Goal: Information Seeking & Learning: Learn about a topic

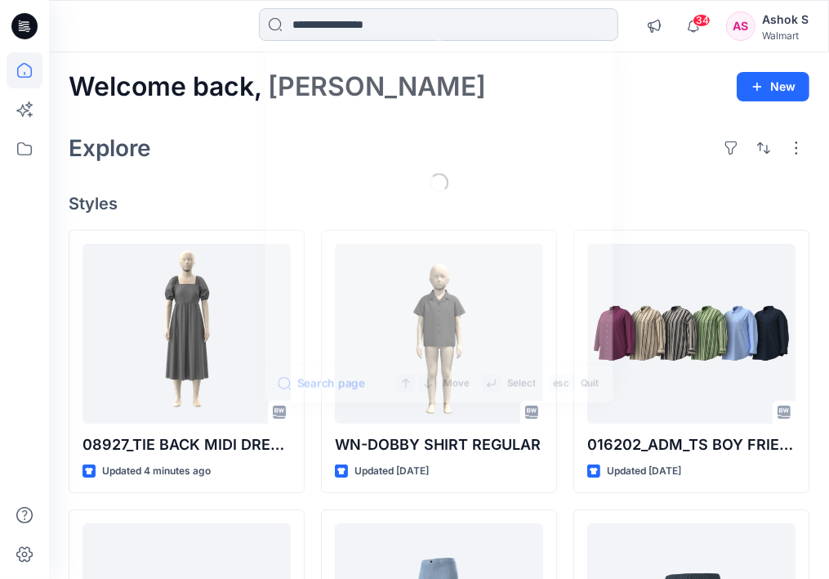
click at [358, 26] on input at bounding box center [439, 24] width 360 height 33
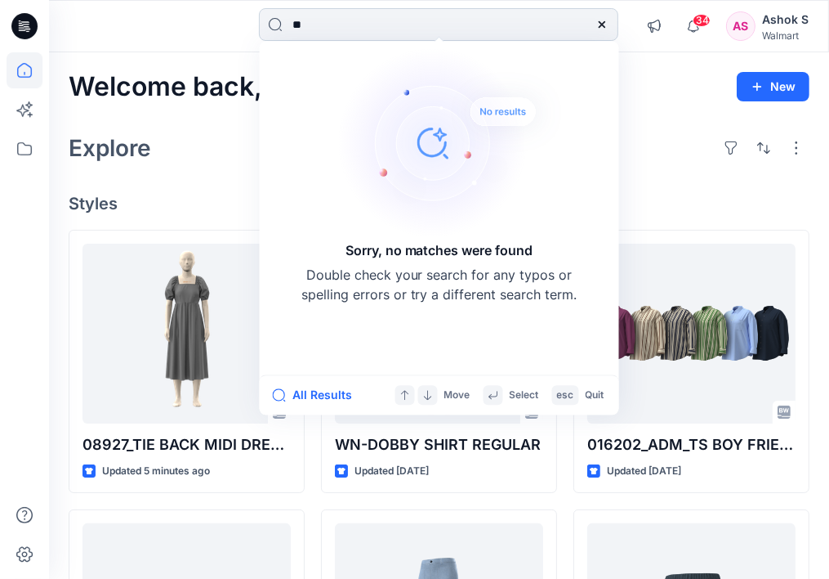
type input "*"
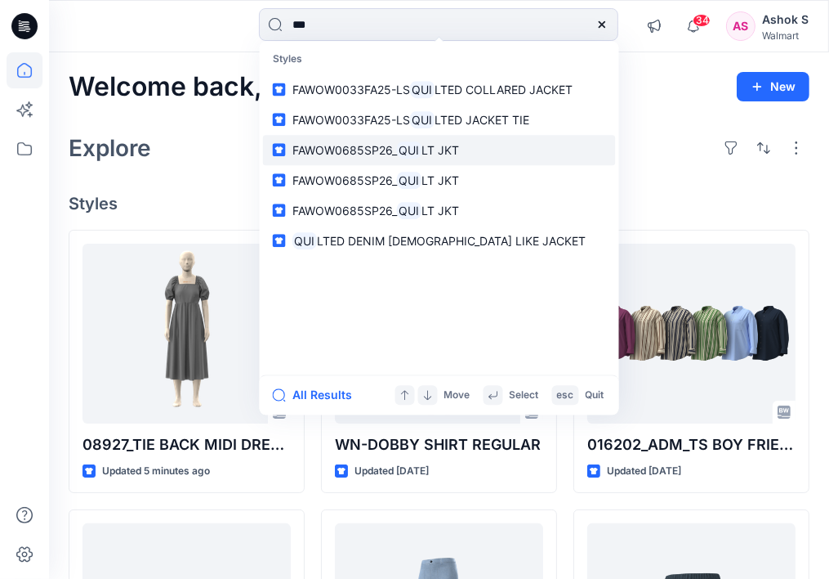
type input "***"
click at [388, 151] on span "FAWOW0685SP26_" at bounding box center [345, 150] width 105 height 14
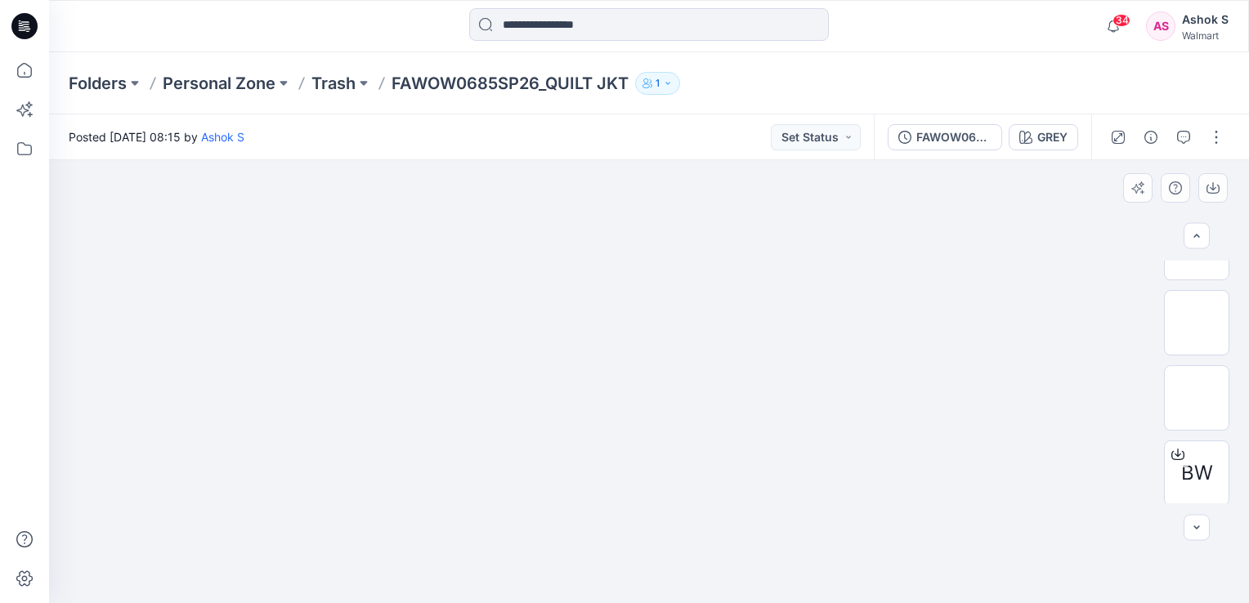
scroll to position [273, 0]
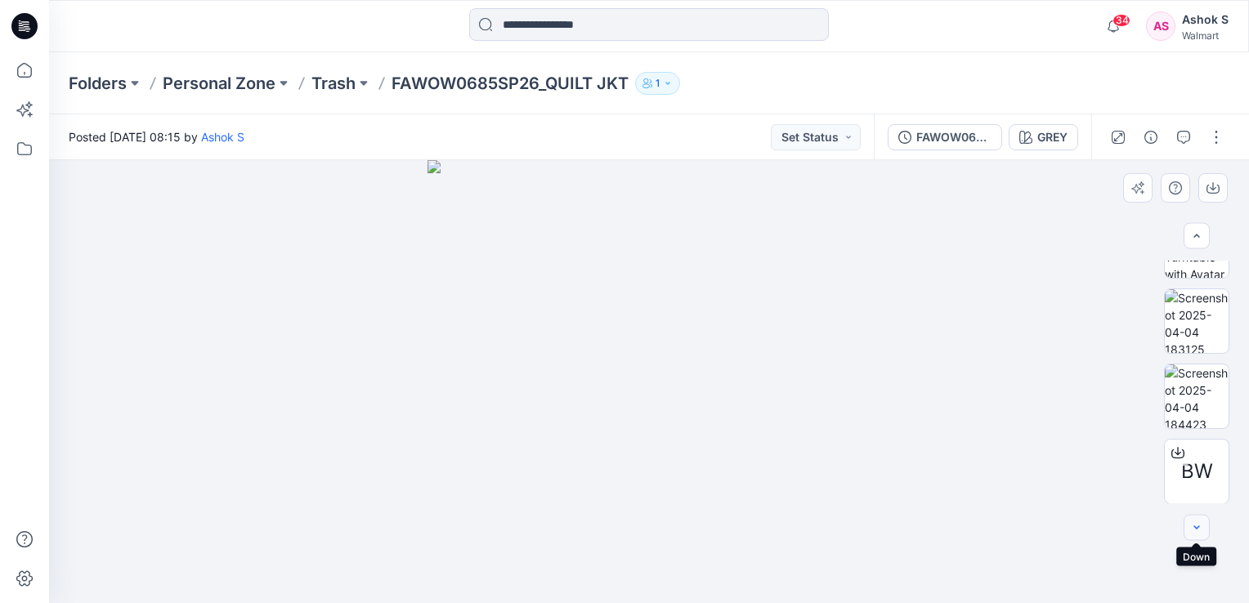
click at [841, 528] on icon "button" at bounding box center [1196, 527] width 13 height 13
click at [841, 525] on icon "button" at bounding box center [1196, 527] width 13 height 13
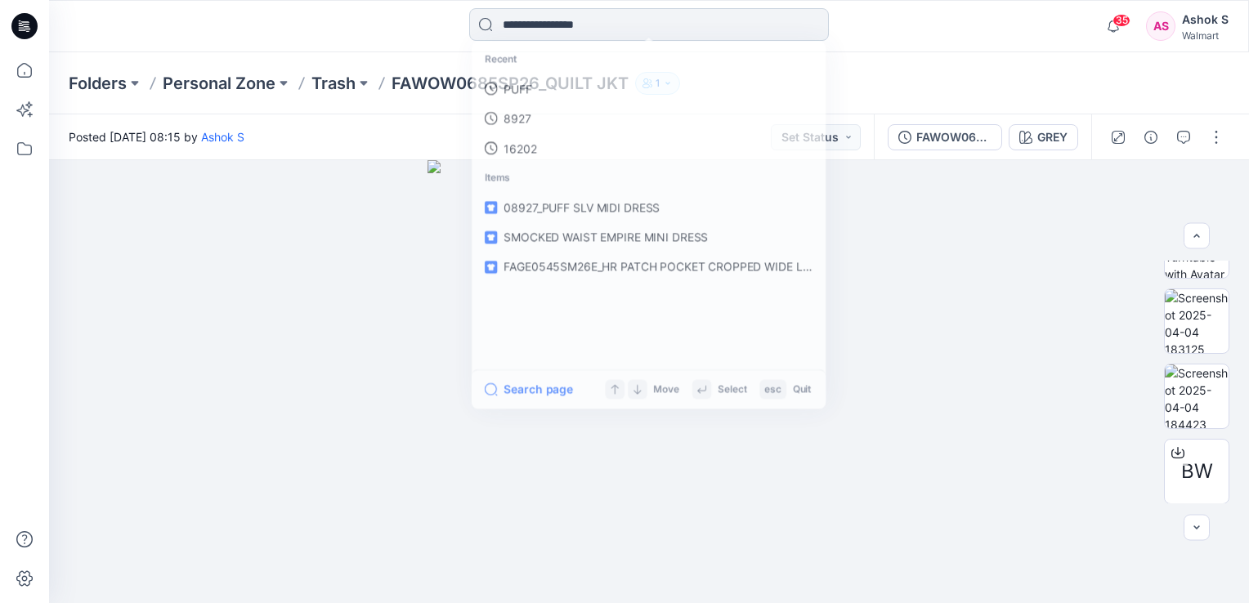
click at [615, 26] on input at bounding box center [649, 24] width 360 height 33
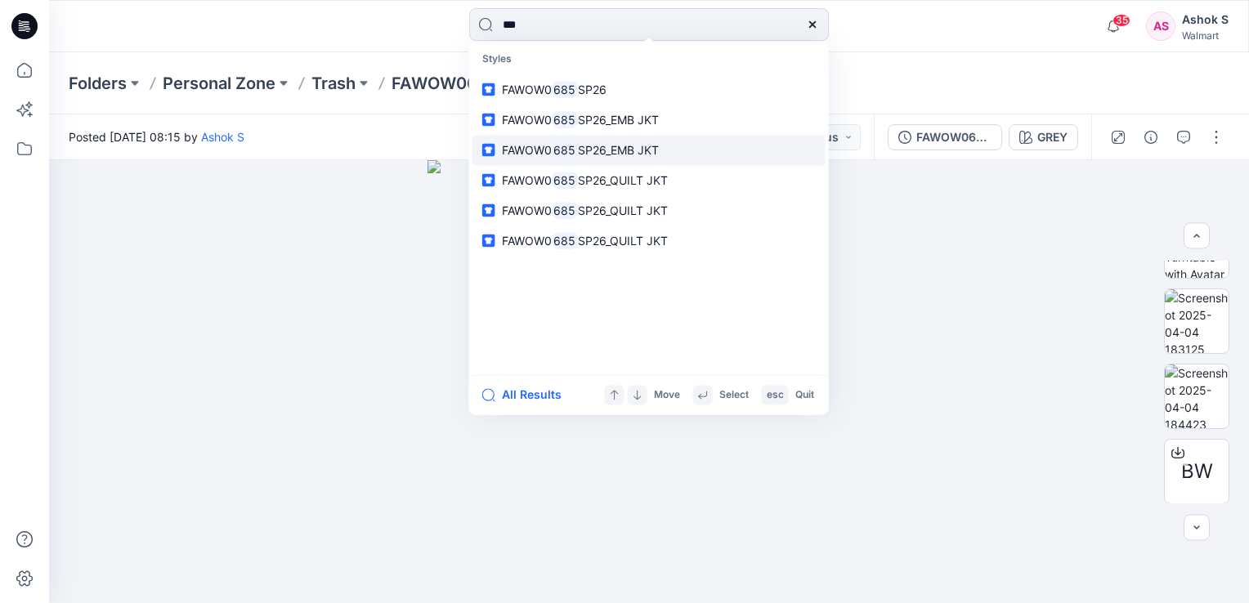
type input "***"
click at [659, 147] on span "SP26_EMB JKT" at bounding box center [618, 150] width 81 height 14
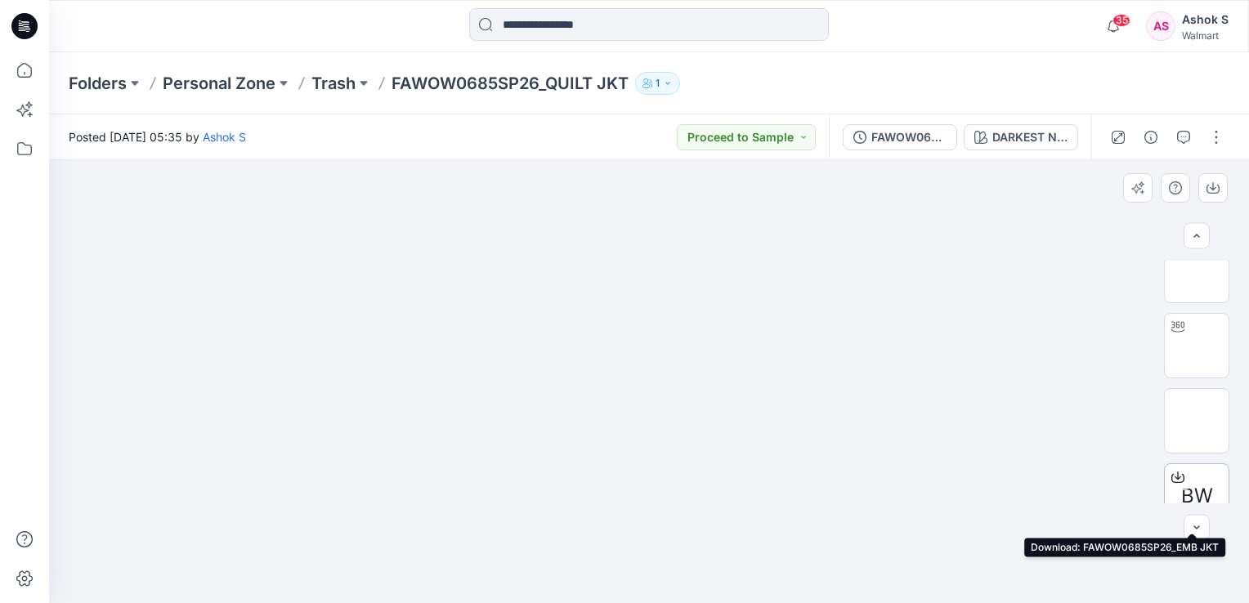
scroll to position [245, 0]
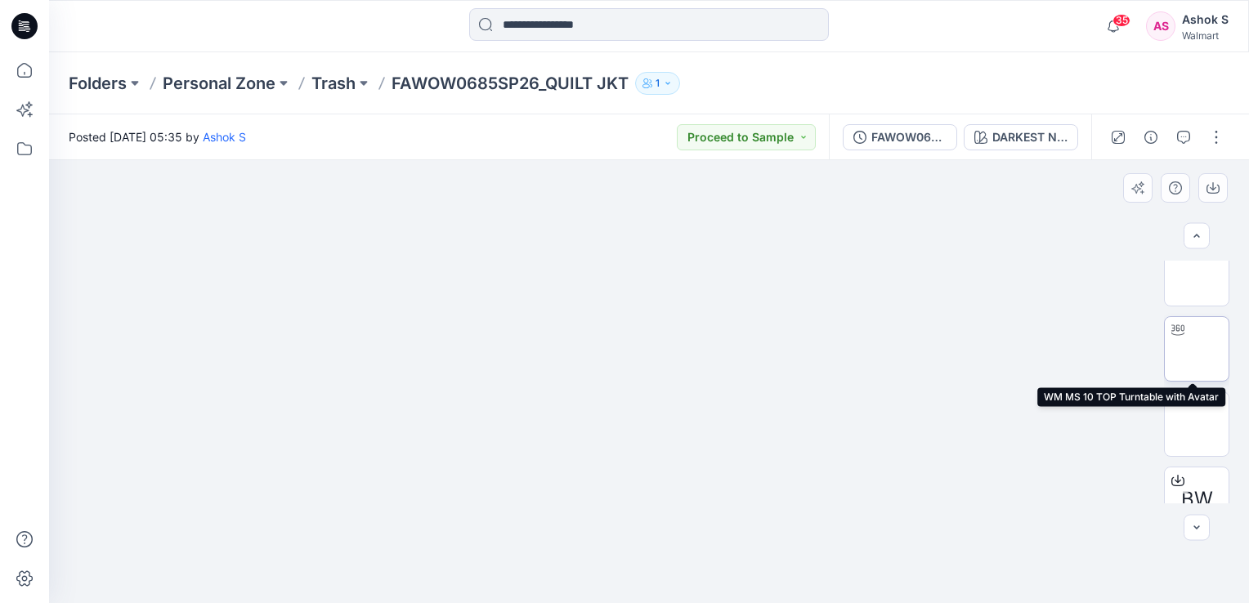
click at [841, 349] on img at bounding box center [1196, 349] width 0 height 0
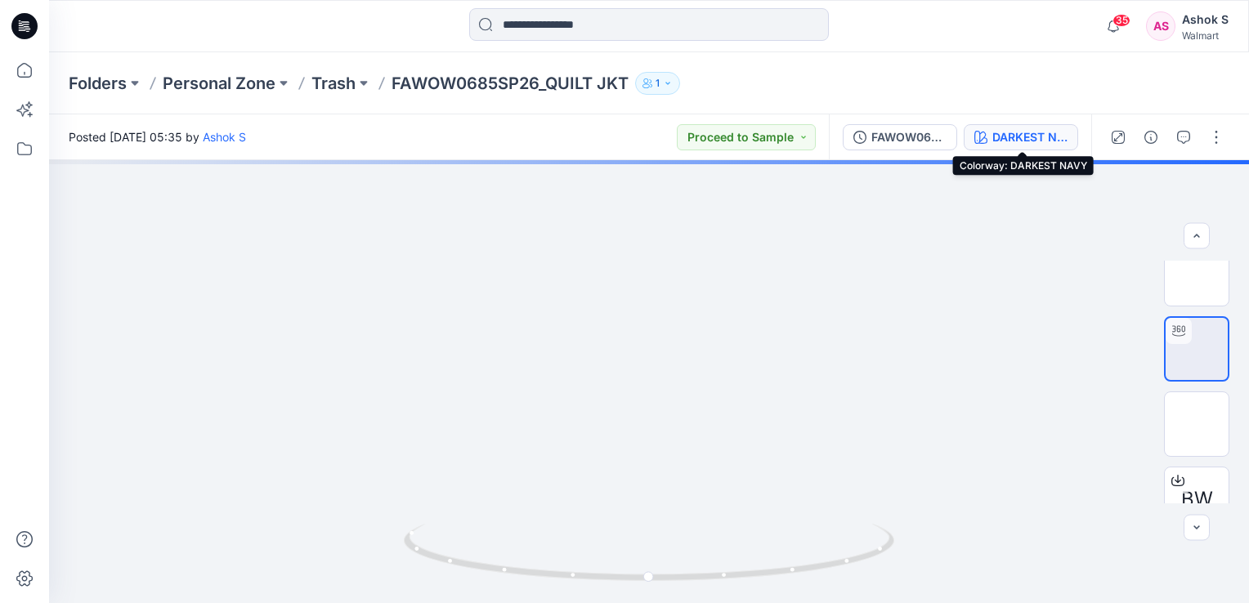
click at [841, 136] on div "DARKEST NAVY" at bounding box center [1029, 137] width 75 height 18
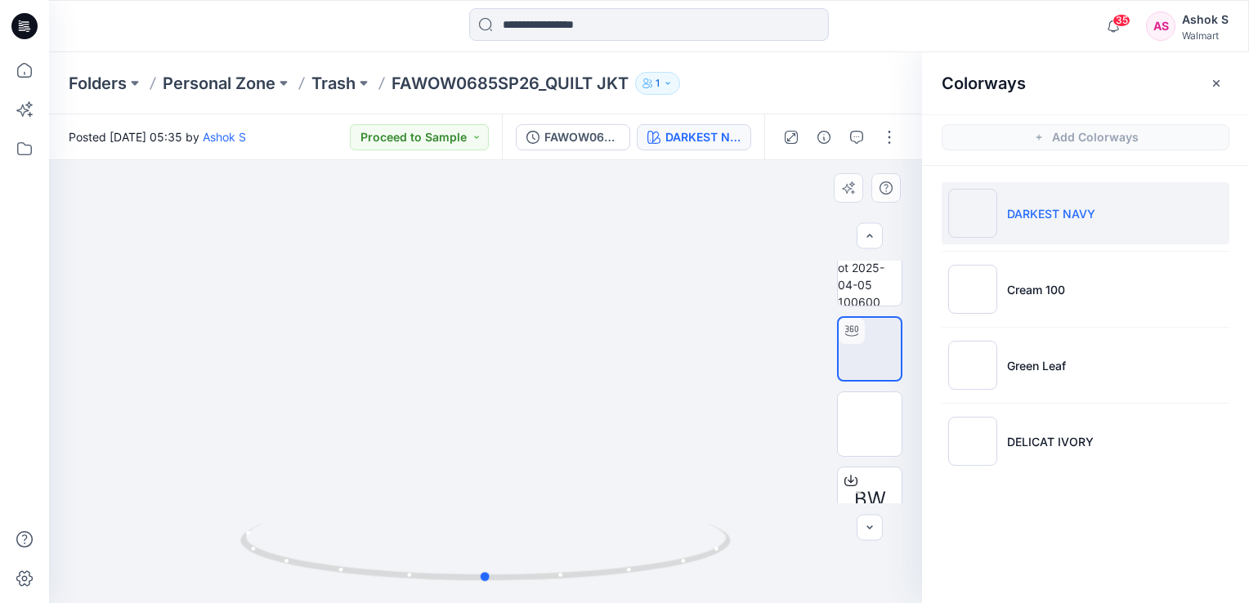
click at [666, 319] on div at bounding box center [485, 381] width 873 height 443
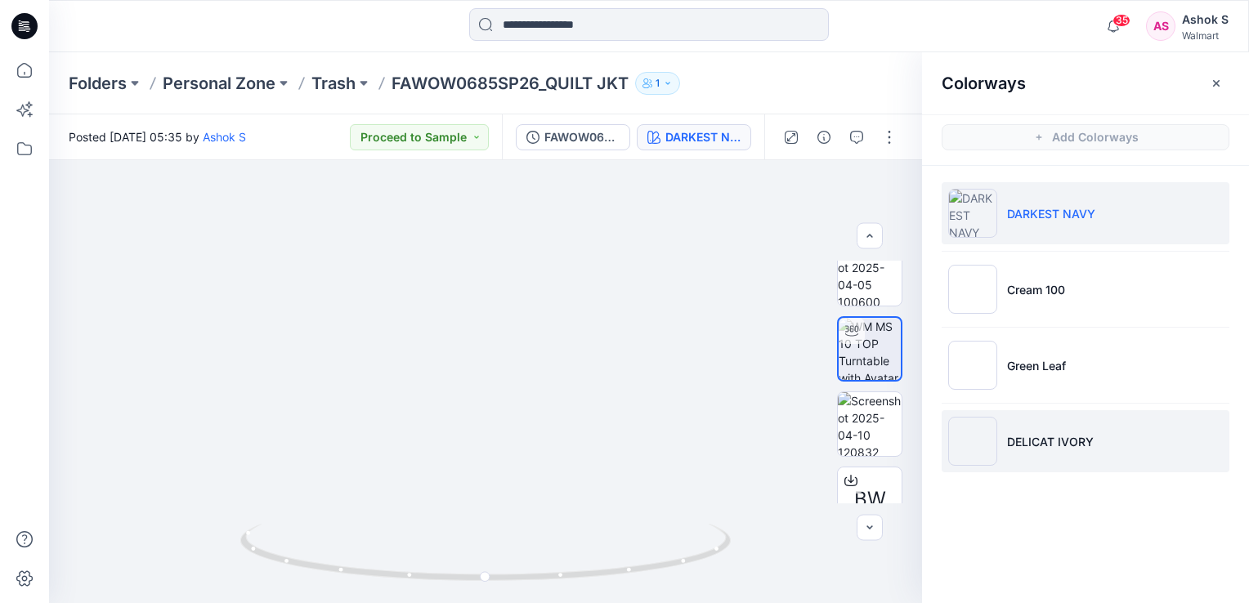
click at [841, 436] on p "DELICAT IVORY" at bounding box center [1050, 441] width 87 height 17
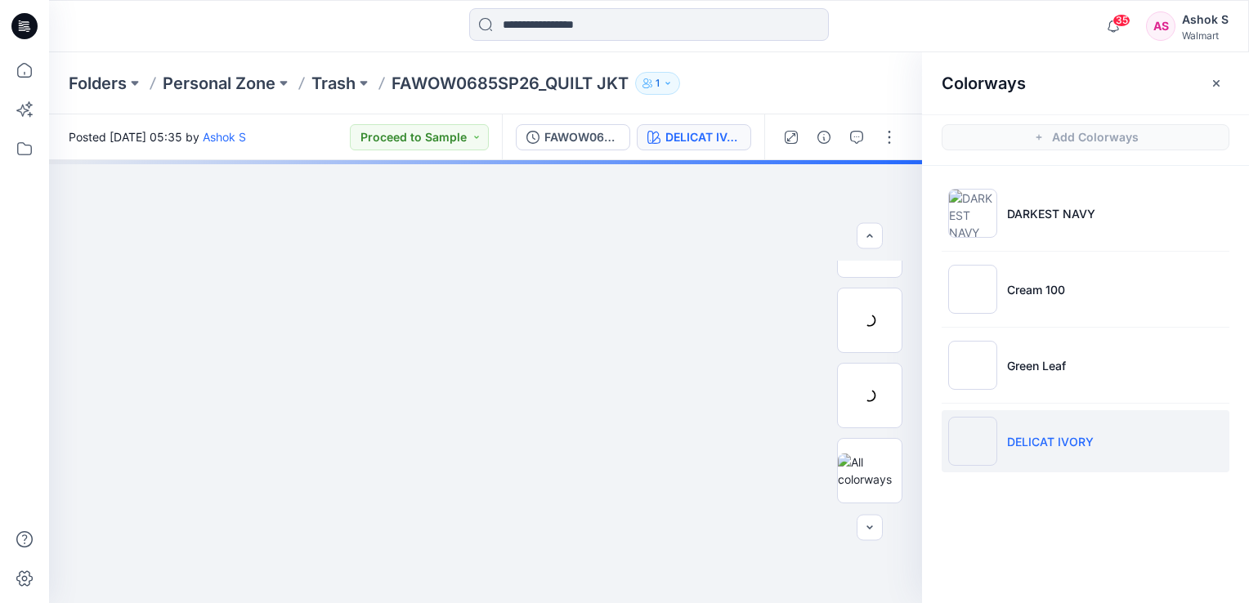
scroll to position [123, 0]
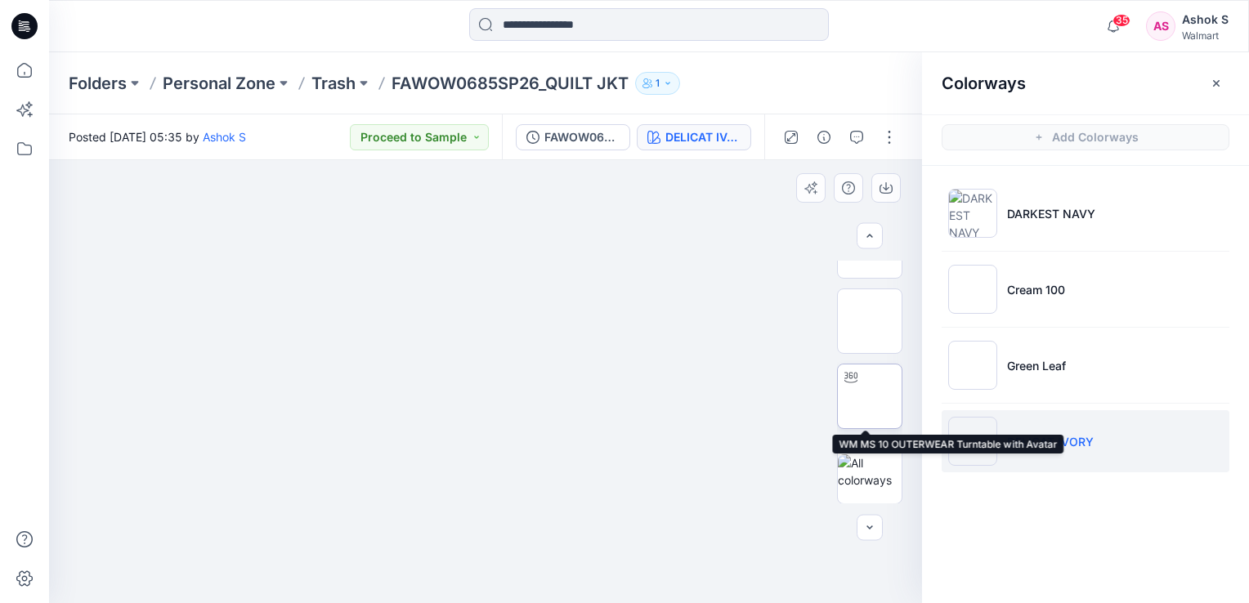
click at [841, 396] on img at bounding box center [870, 396] width 0 height 0
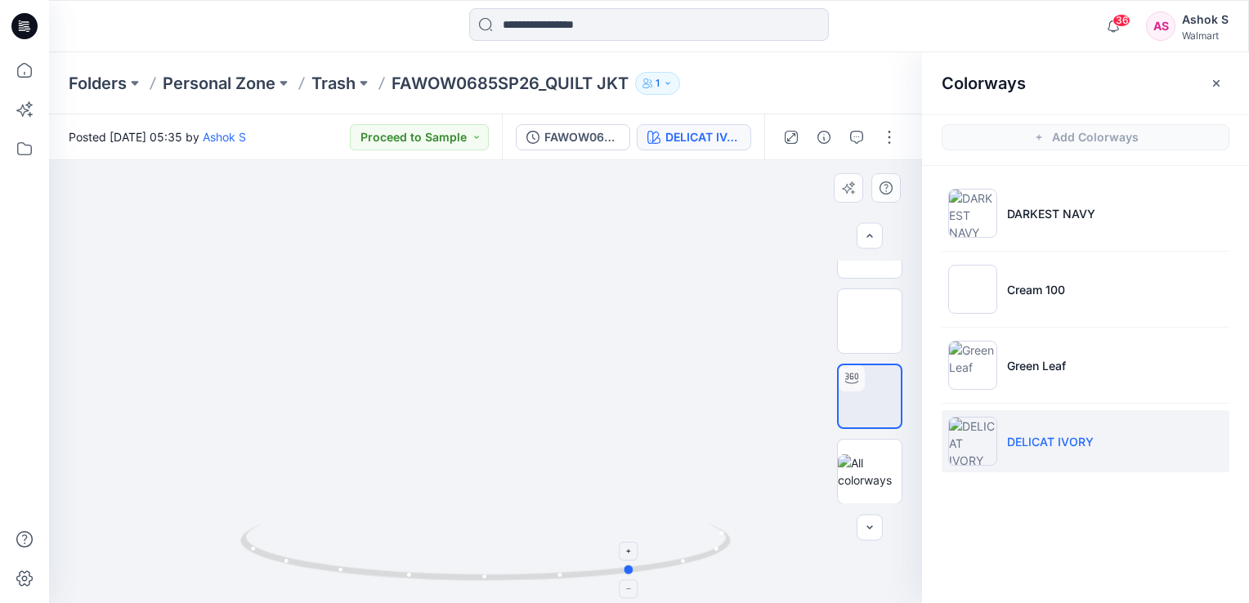
drag, startPoint x: 528, startPoint y: 584, endPoint x: 646, endPoint y: 582, distance: 117.7
click at [646, 578] on icon at bounding box center [487, 554] width 494 height 61
drag, startPoint x: 634, startPoint y: 571, endPoint x: 738, endPoint y: 530, distance: 111.8
click at [738, 530] on div at bounding box center [485, 381] width 873 height 443
